Goal: Entertainment & Leisure: Browse casually

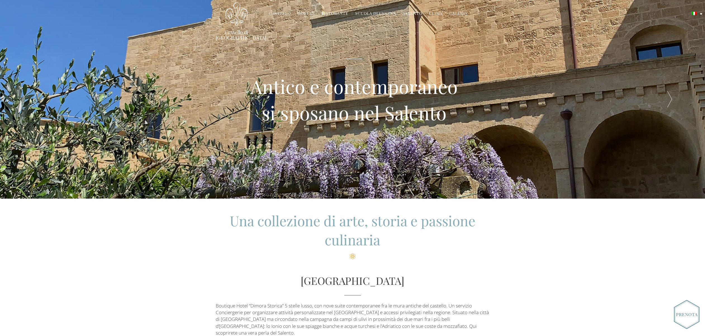
click at [455, 12] on link "Gallery" at bounding box center [458, 14] width 19 height 6
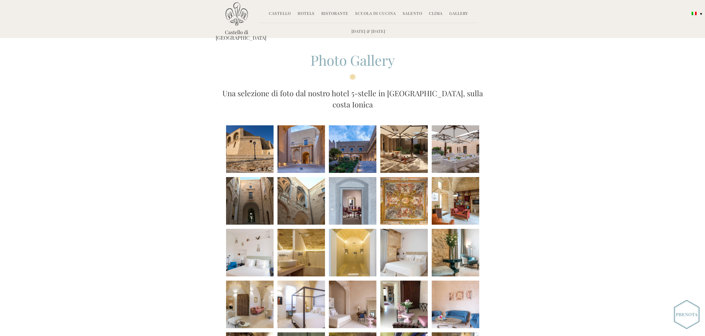
click at [239, 137] on li at bounding box center [249, 148] width 47 height 47
